Goal: Communication & Community: Participate in discussion

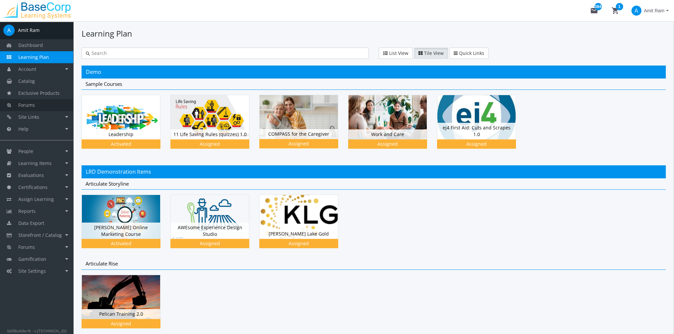
click at [41, 108] on link "Forums" at bounding box center [36, 105] width 73 height 12
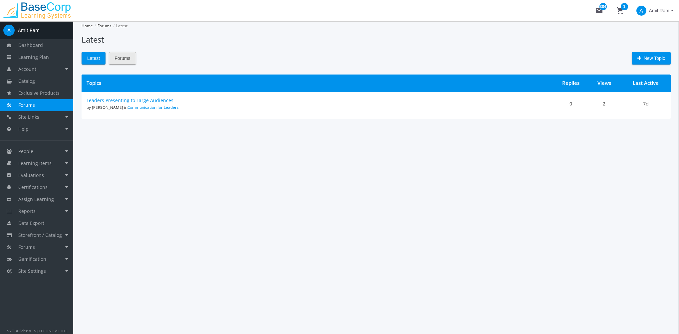
click at [121, 58] on span "Forums" at bounding box center [123, 58] width 16 height 12
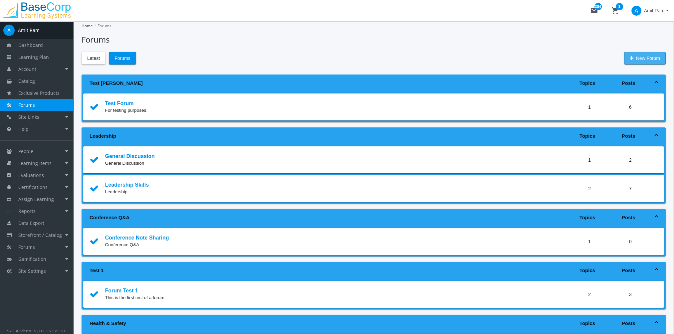
click at [645, 59] on span "New Forum" at bounding box center [645, 58] width 30 height 12
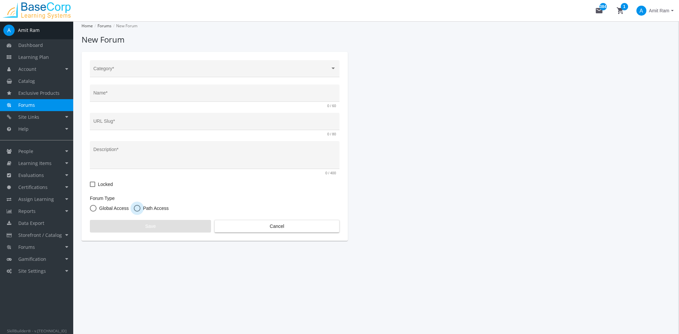
click at [136, 208] on span at bounding box center [137, 208] width 7 height 7
click at [136, 208] on input "Path Access" at bounding box center [137, 209] width 7 height 7
radio input "true"
